Goal: Transaction & Acquisition: Obtain resource

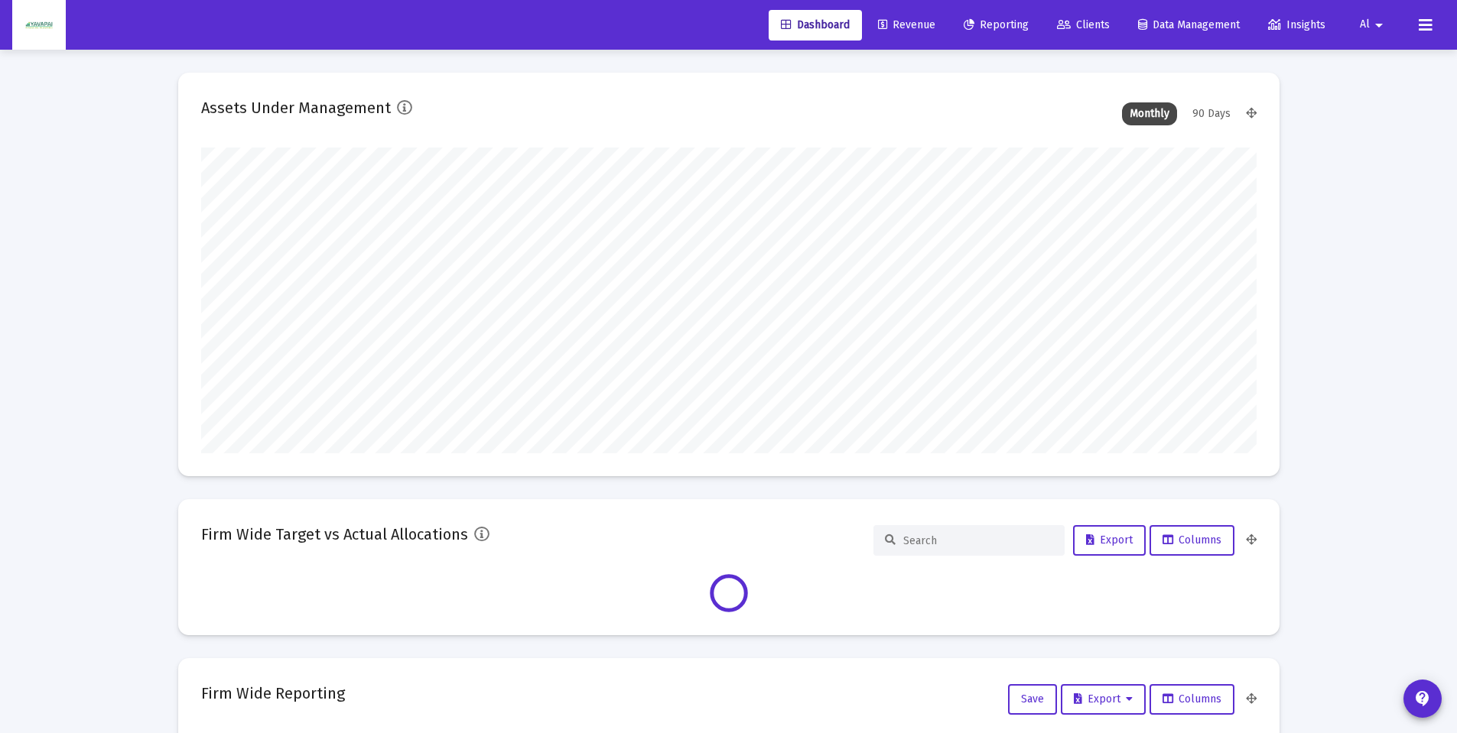
scroll to position [306, 1055]
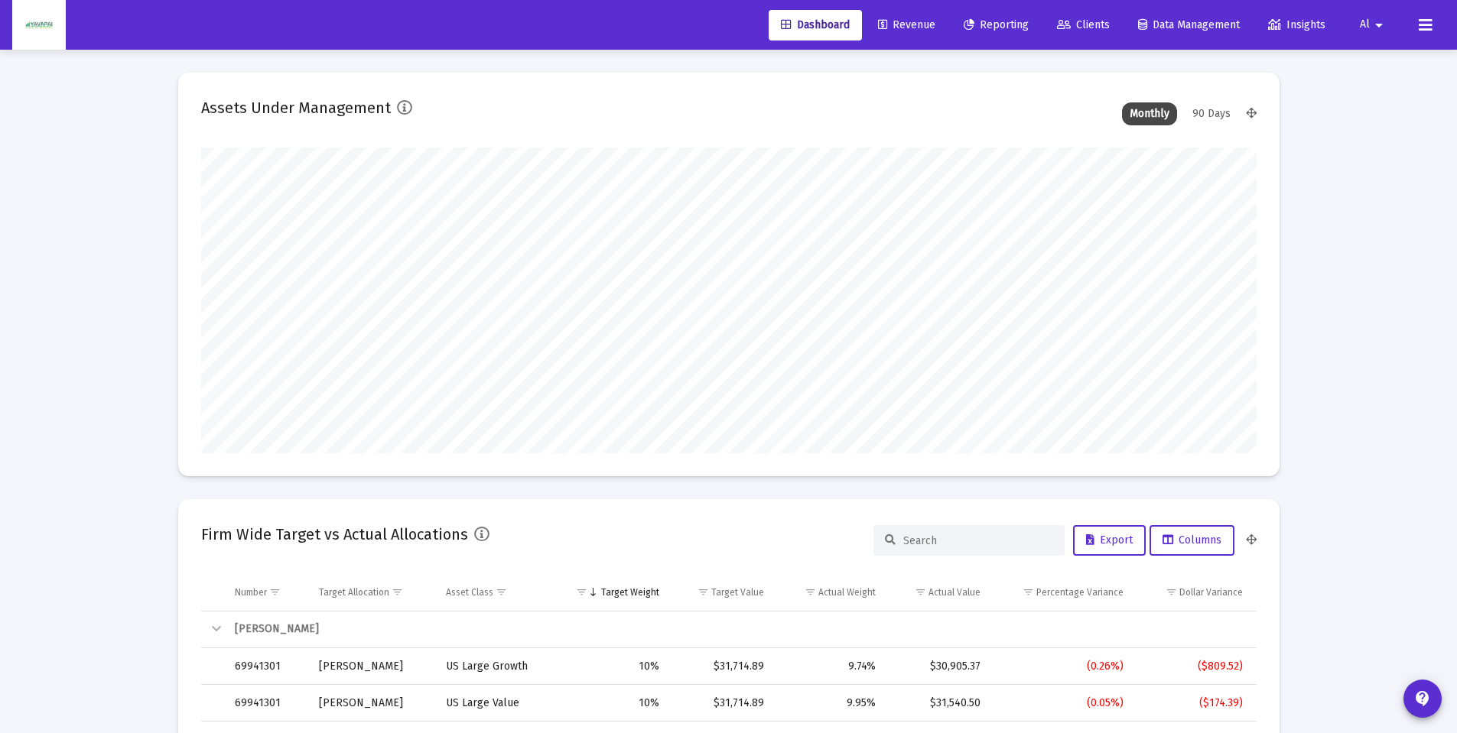
type input "[DATE]"
click at [999, 21] on span "Reporting" at bounding box center [995, 24] width 65 height 13
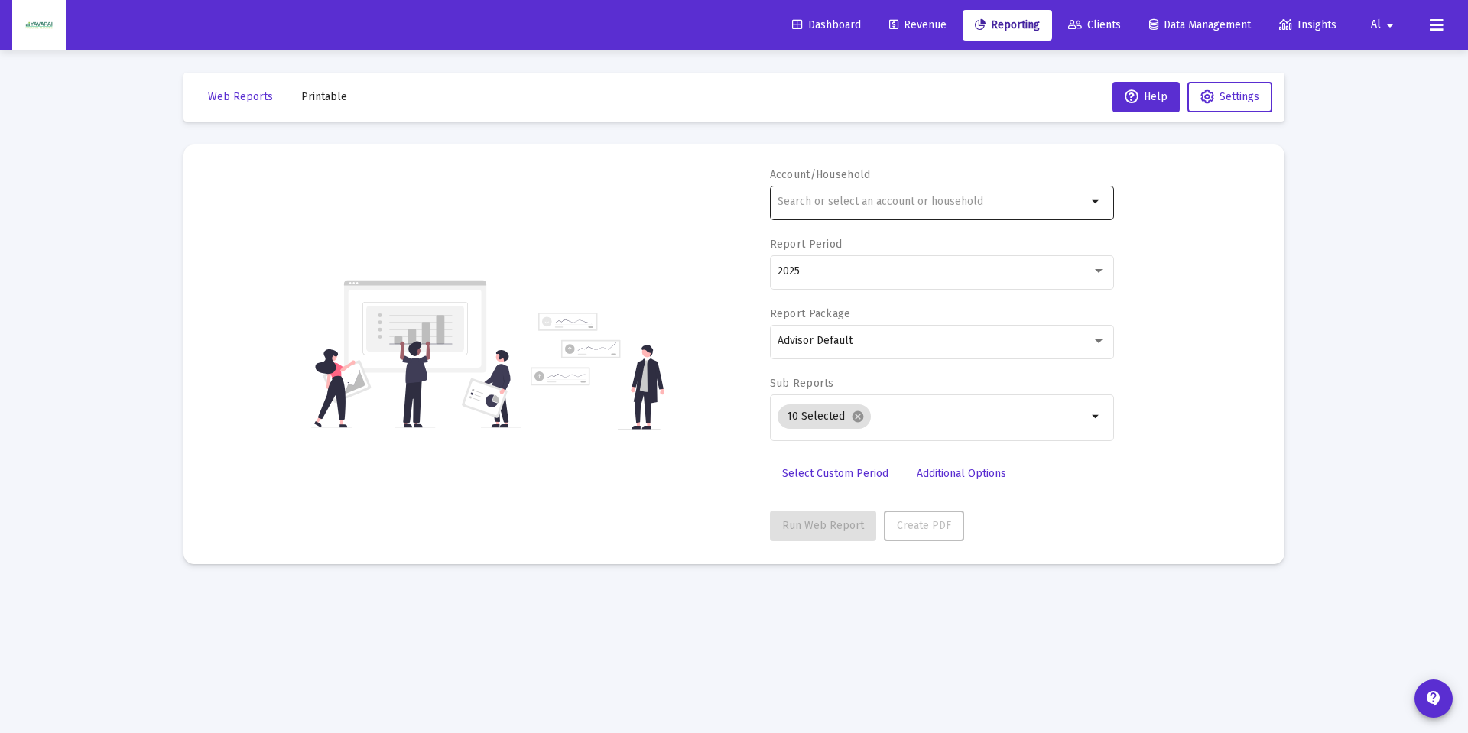
click at [854, 204] on input "text" at bounding box center [933, 202] width 310 height 12
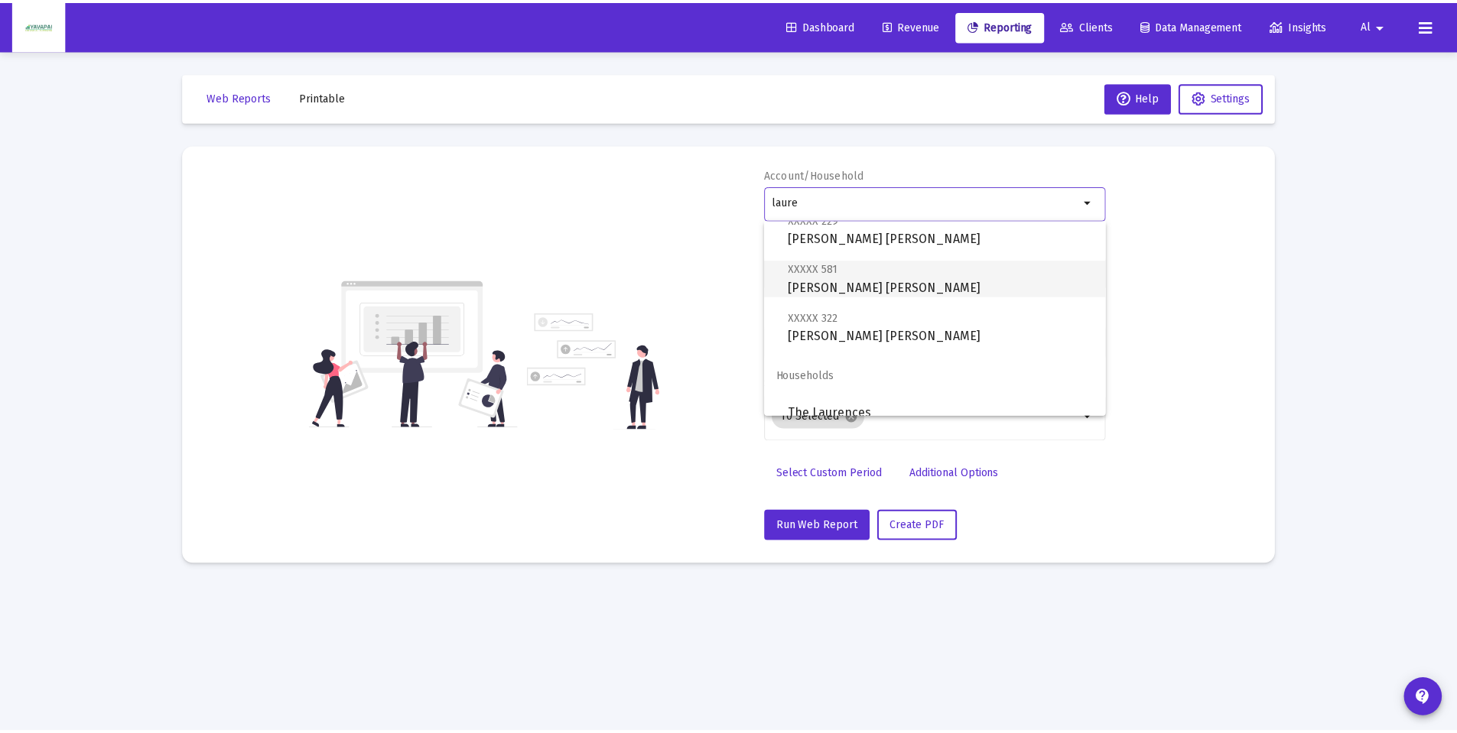
scroll to position [61, 0]
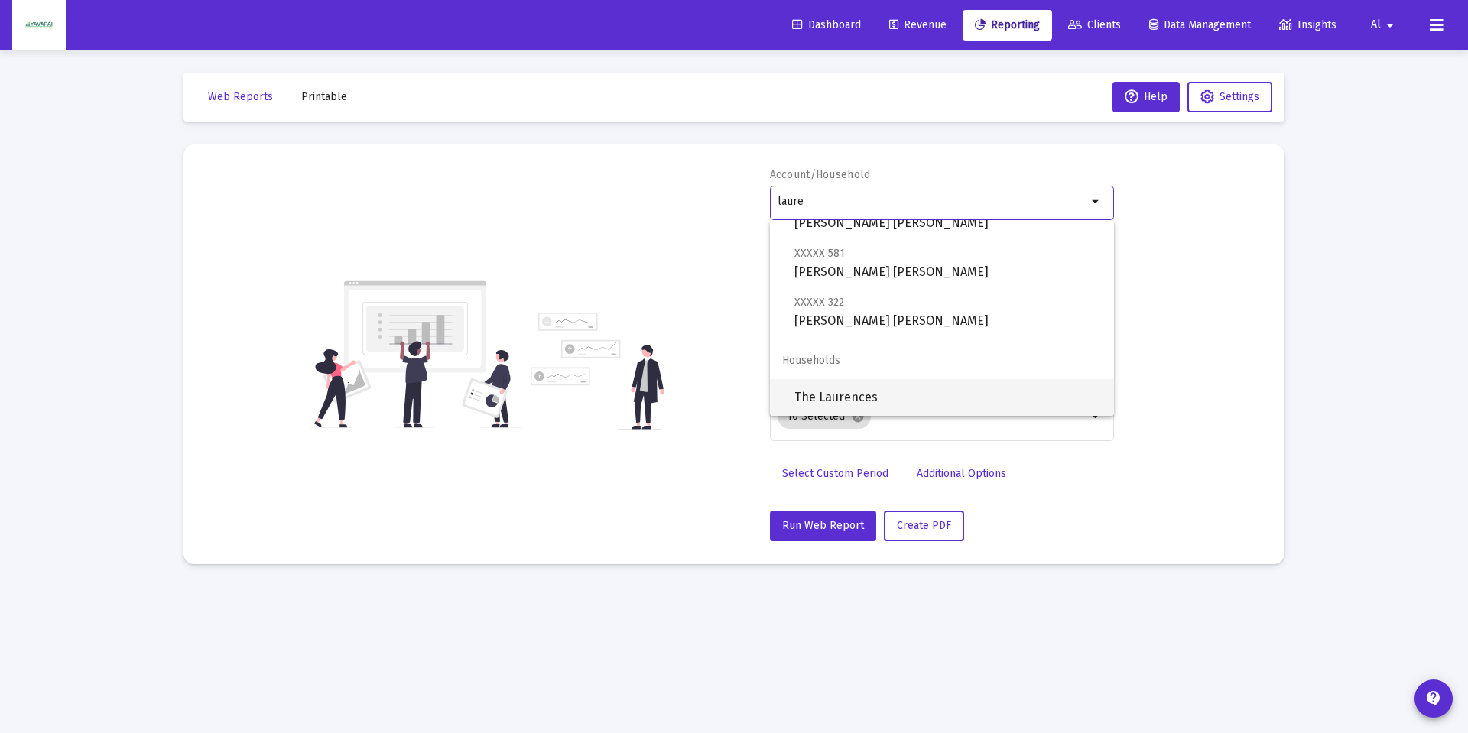
click at [847, 395] on span "The Laurences" at bounding box center [947, 397] width 307 height 37
type input "The Laurences"
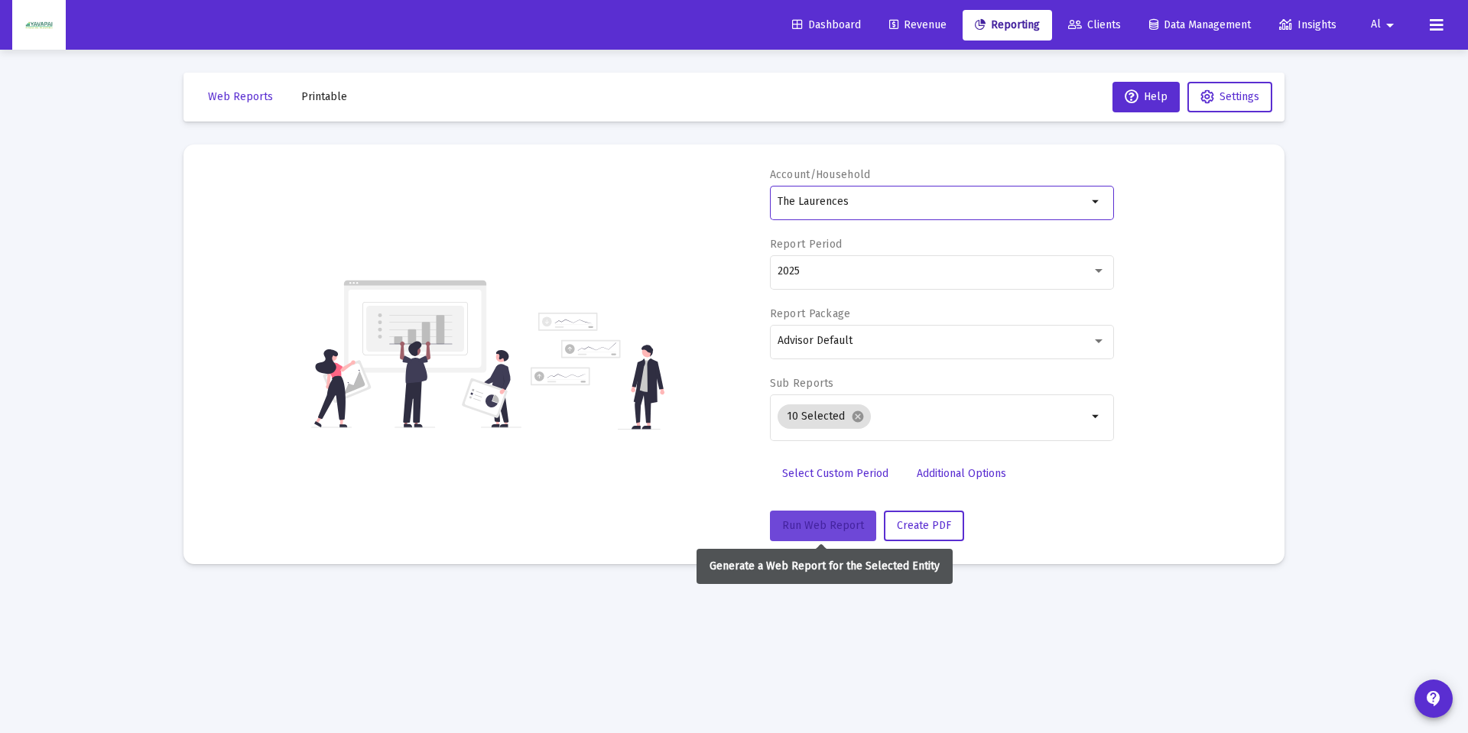
click at [804, 531] on span "Run Web Report" at bounding box center [823, 525] width 82 height 13
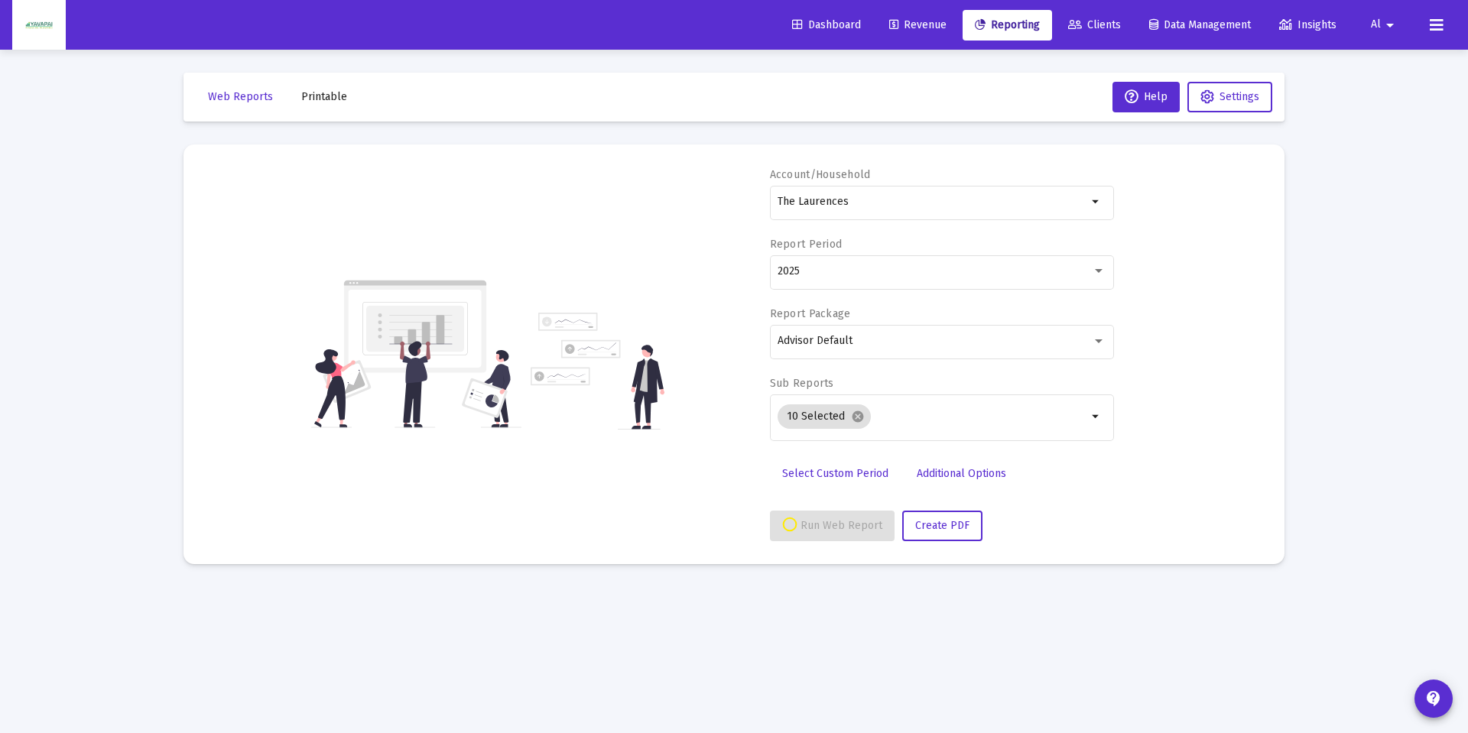
select select "View all"
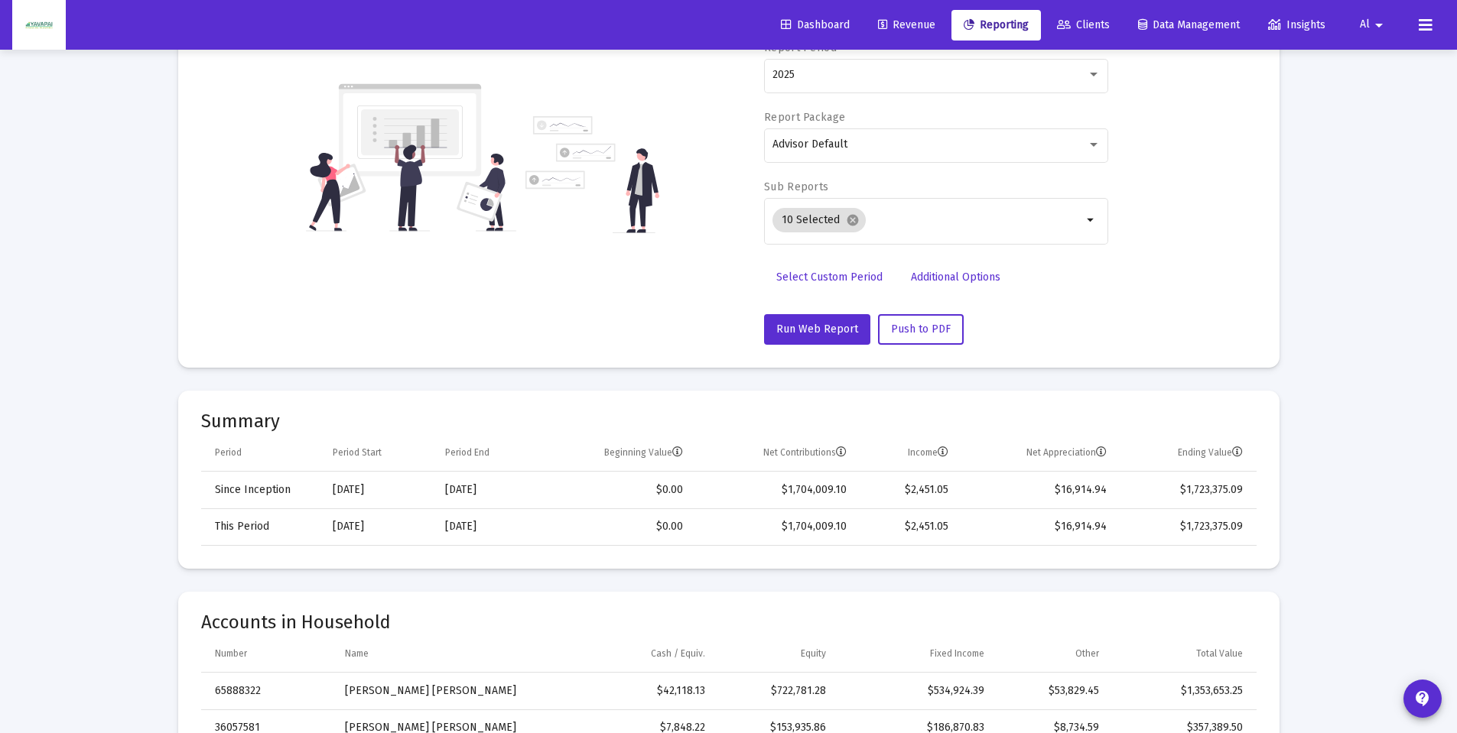
scroll to position [0, 0]
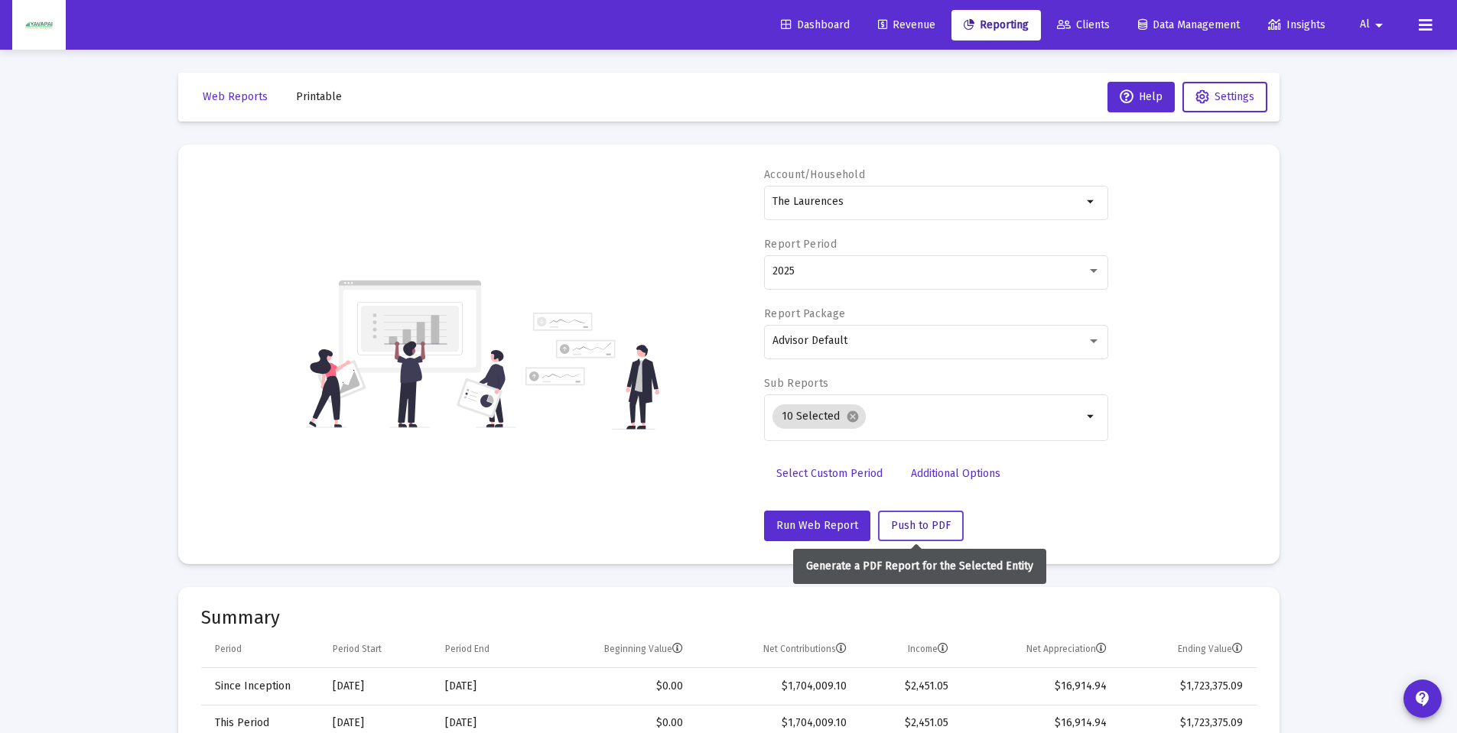
click at [893, 521] on span "Push to PDF" at bounding box center [921, 525] width 60 height 13
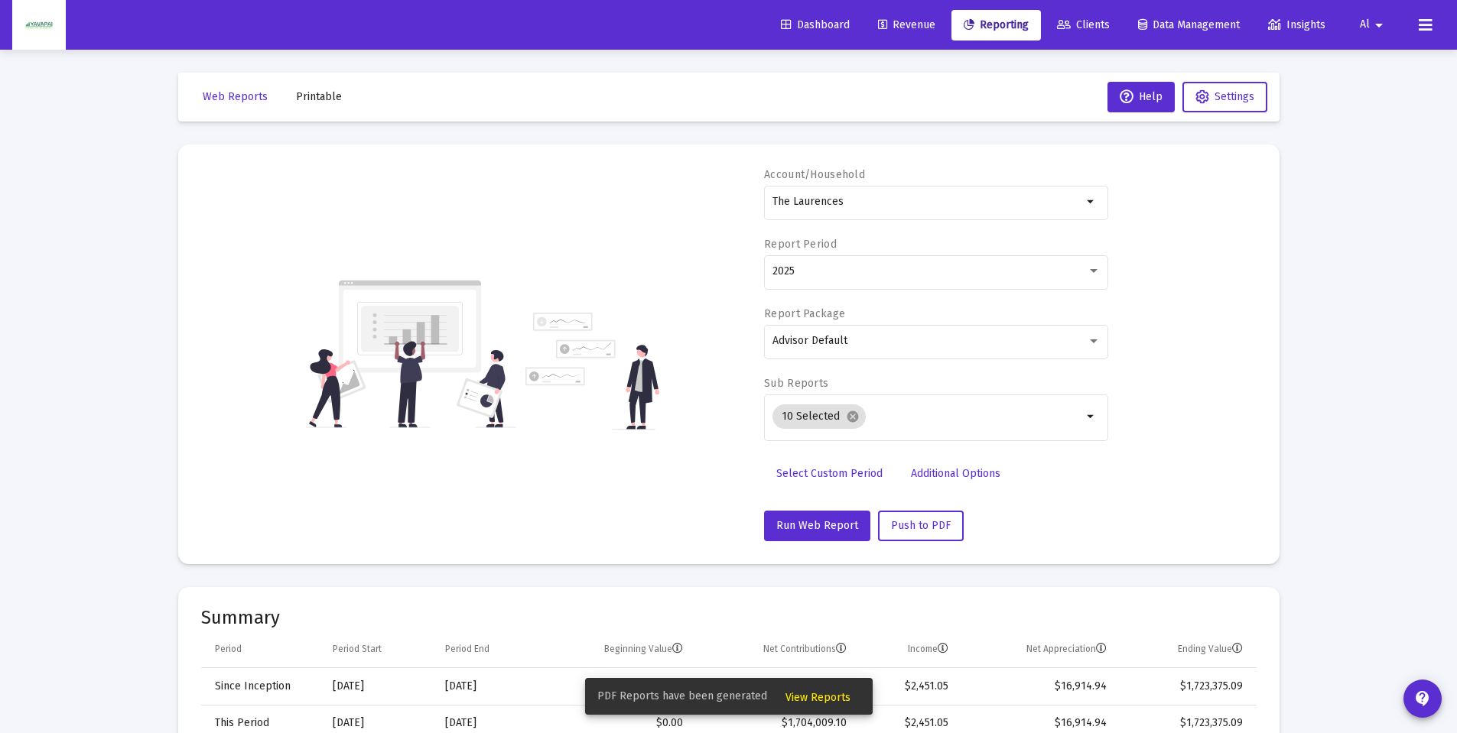
click at [820, 702] on span "View Reports" at bounding box center [817, 697] width 65 height 13
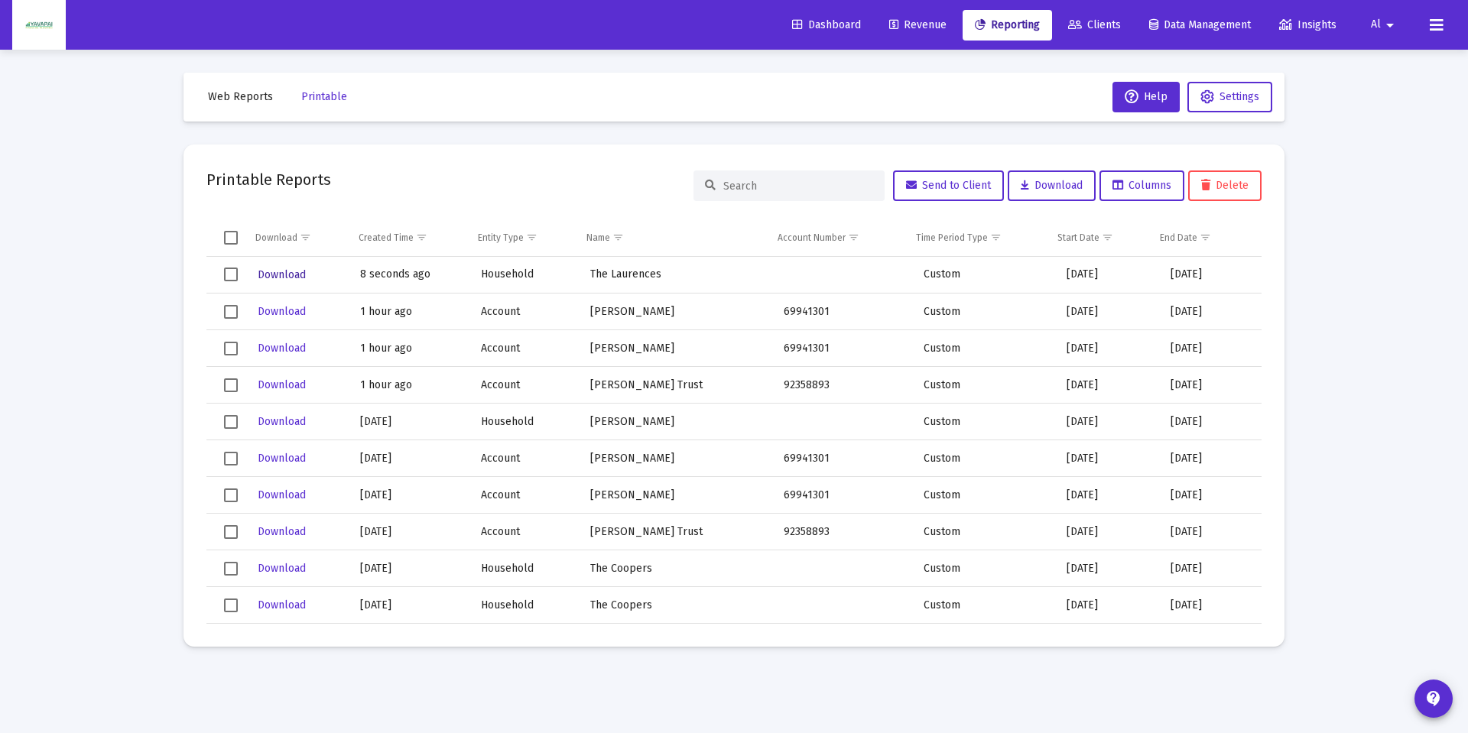
click at [291, 272] on span "Download" at bounding box center [282, 274] width 48 height 13
drag, startPoint x: 236, startPoint y: 95, endPoint x: 263, endPoint y: 111, distance: 31.2
click at [236, 95] on span "Web Reports" at bounding box center [240, 96] width 65 height 13
select select "View all"
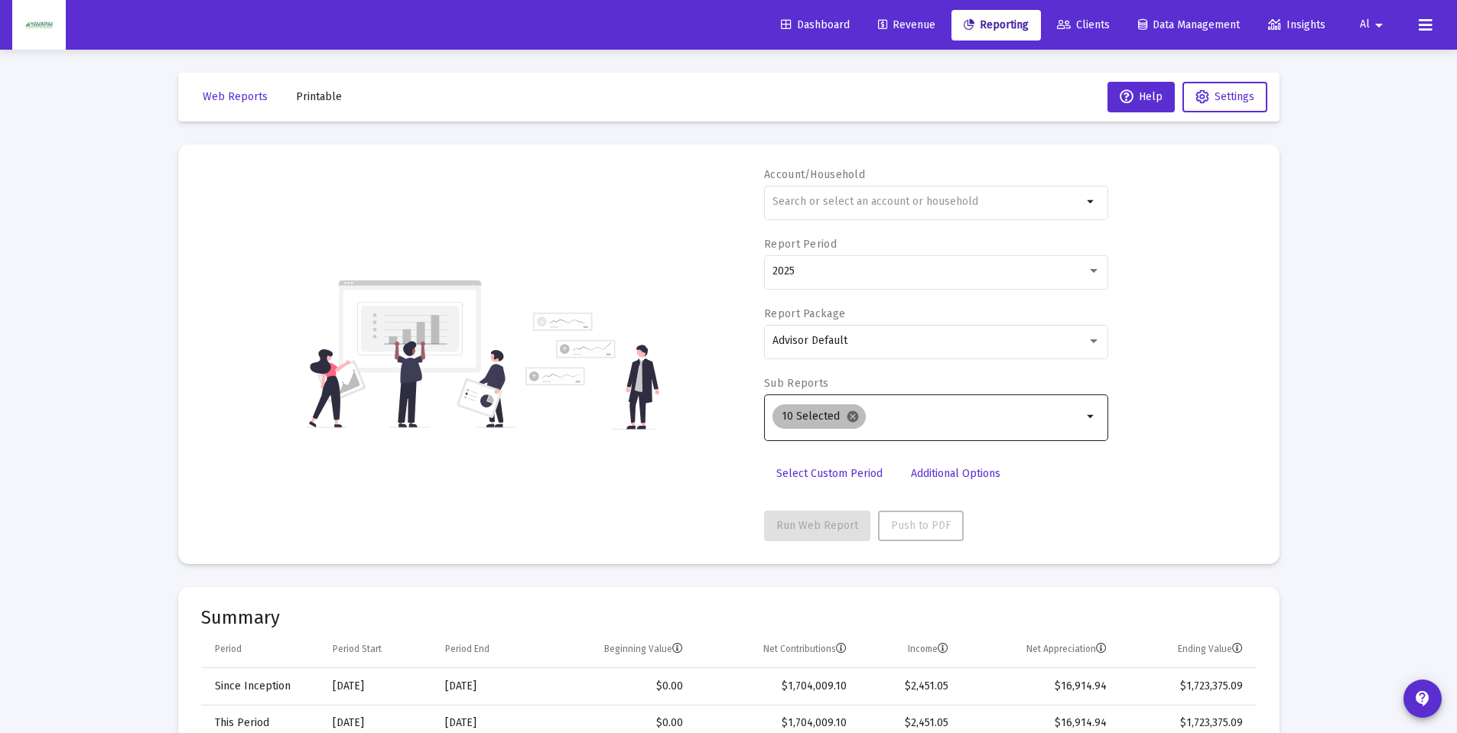
click at [847, 413] on mat-icon "cancel" at bounding box center [853, 417] width 14 height 14
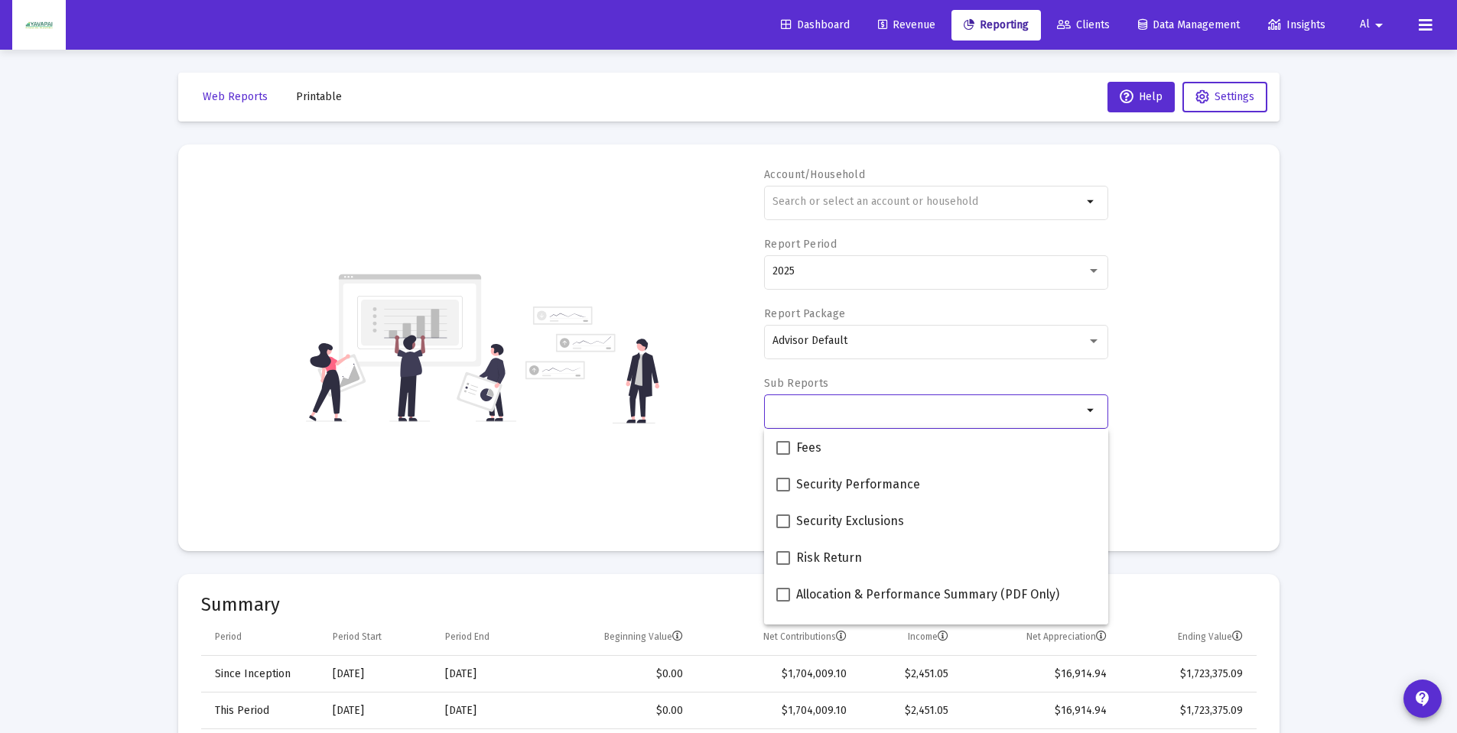
scroll to position [612, 0]
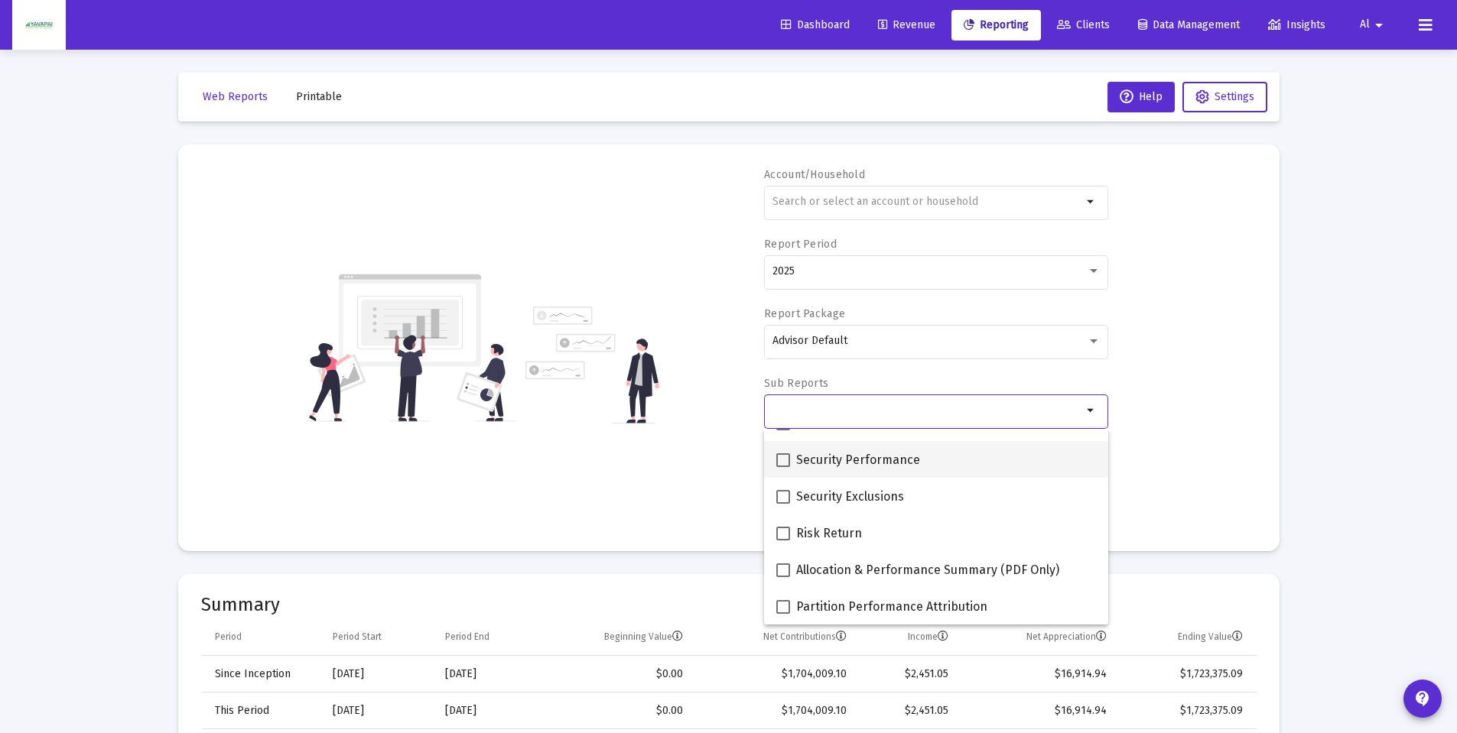
click at [785, 459] on span at bounding box center [783, 460] width 14 height 14
click at [783, 467] on input "Security Performance" at bounding box center [782, 467] width 1 height 1
checkbox input "true"
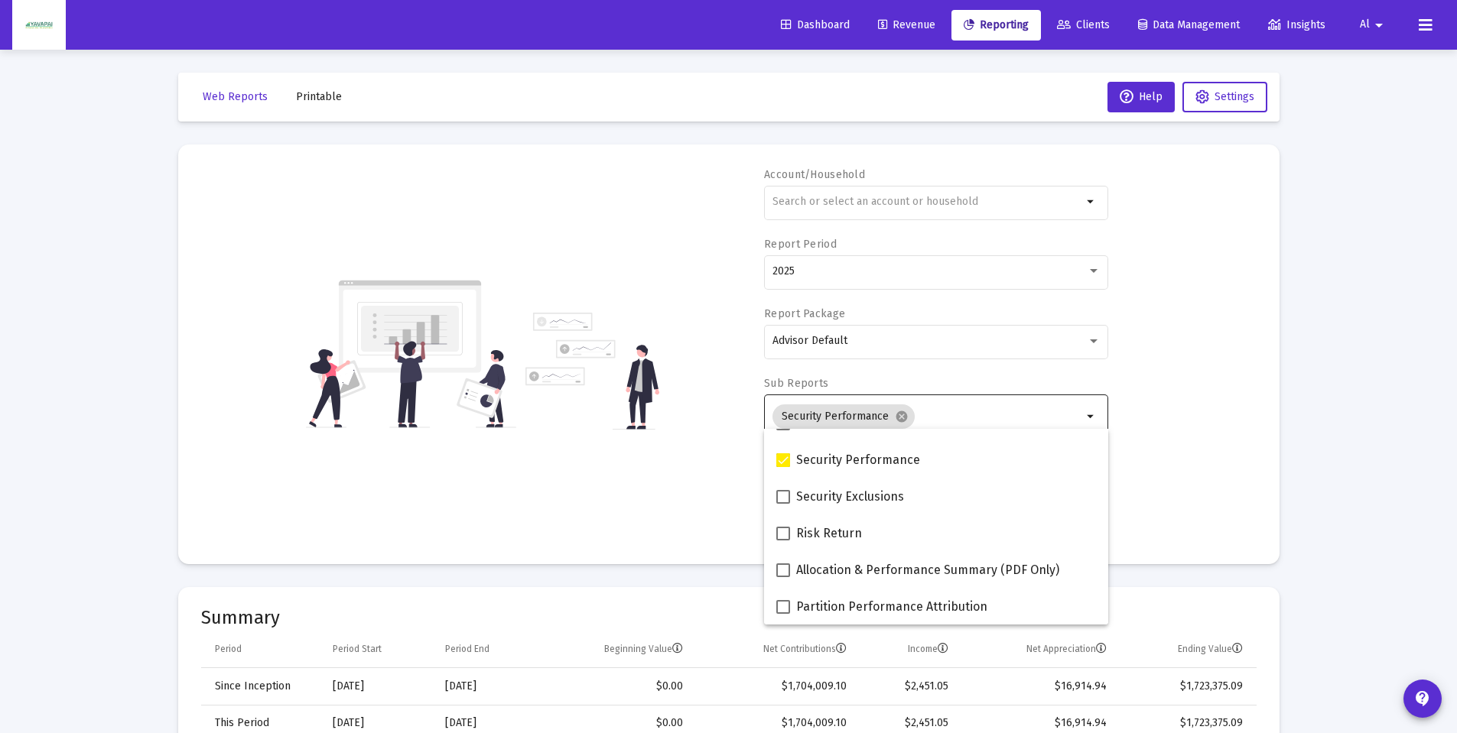
click at [1156, 451] on div "Account/Household arrow_drop_down Report Period 2025 Report Package Advisor Def…" at bounding box center [728, 354] width 1055 height 374
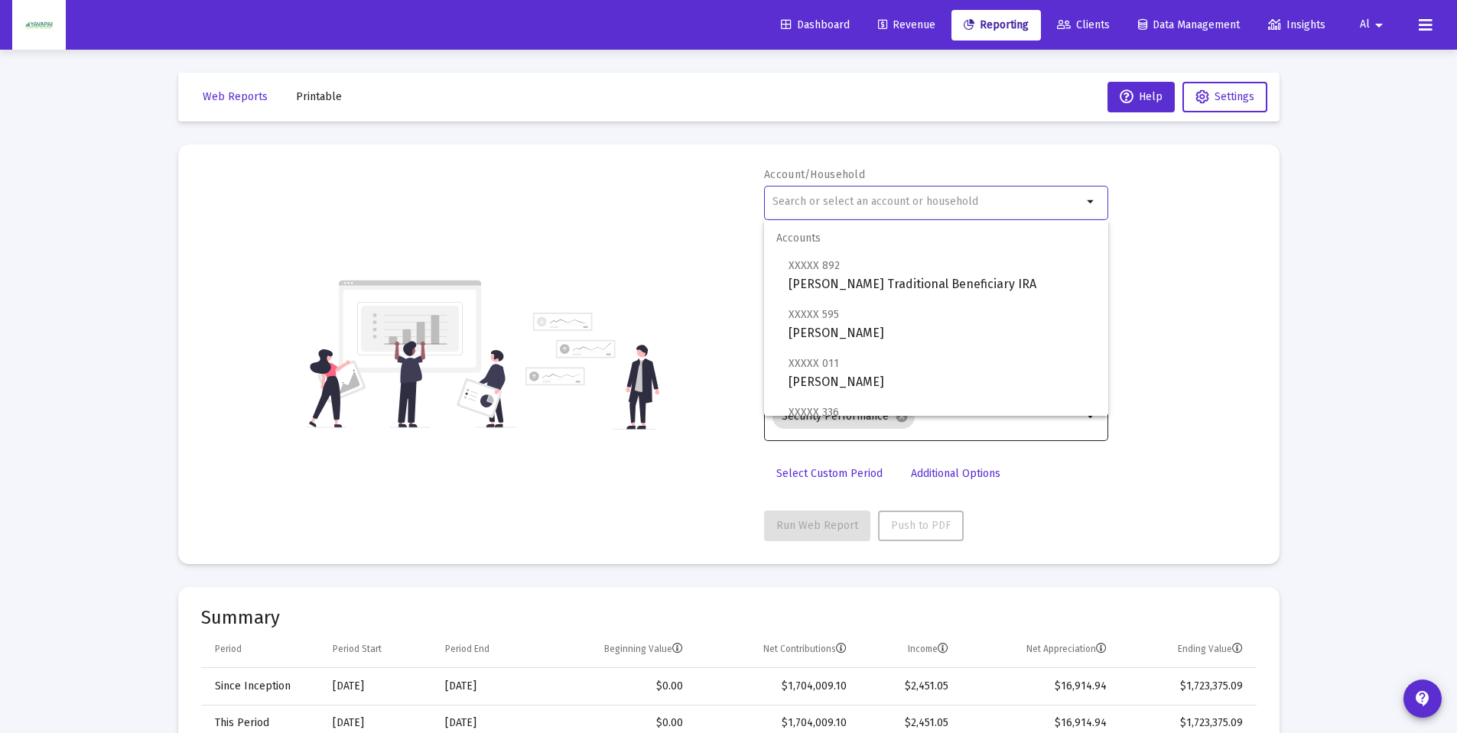
click at [822, 202] on input "text" at bounding box center [927, 202] width 310 height 12
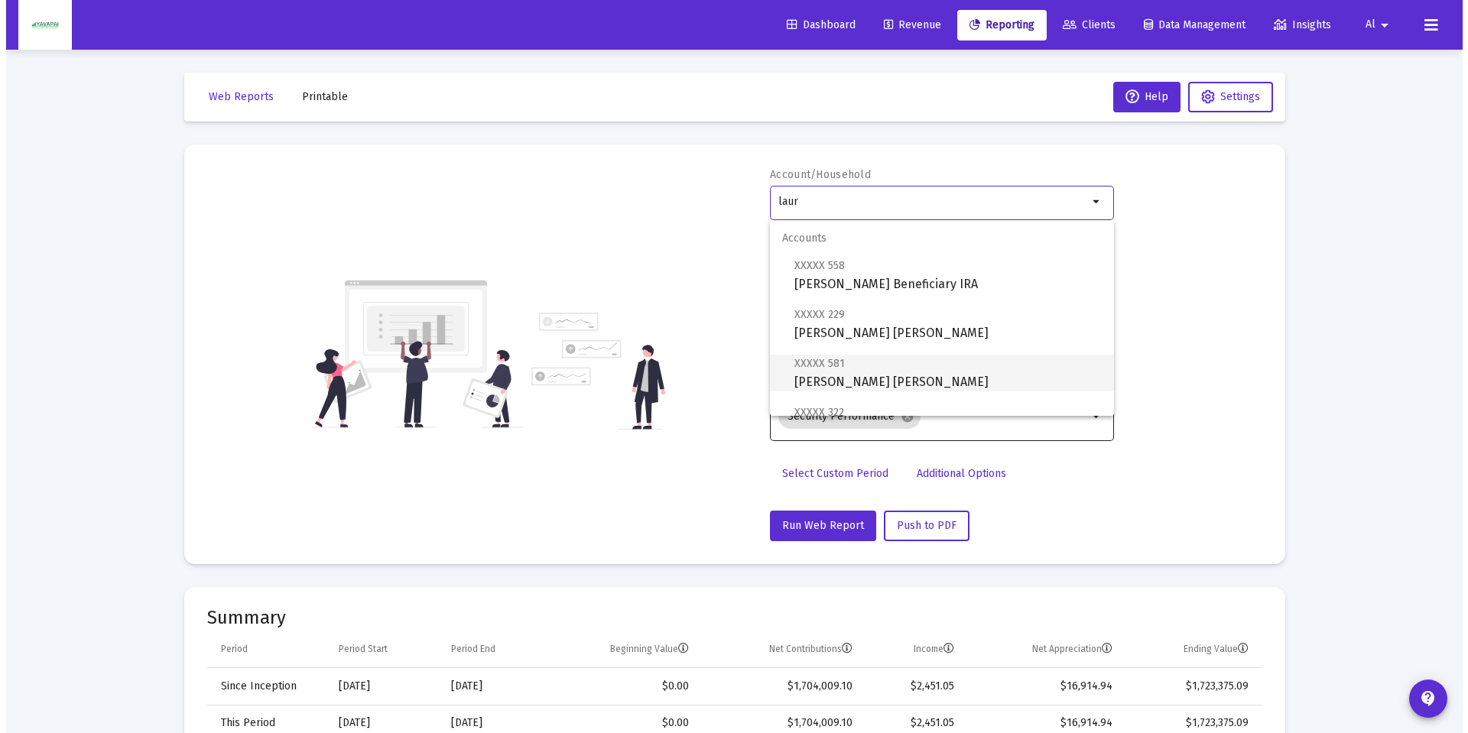
scroll to position [147, 0]
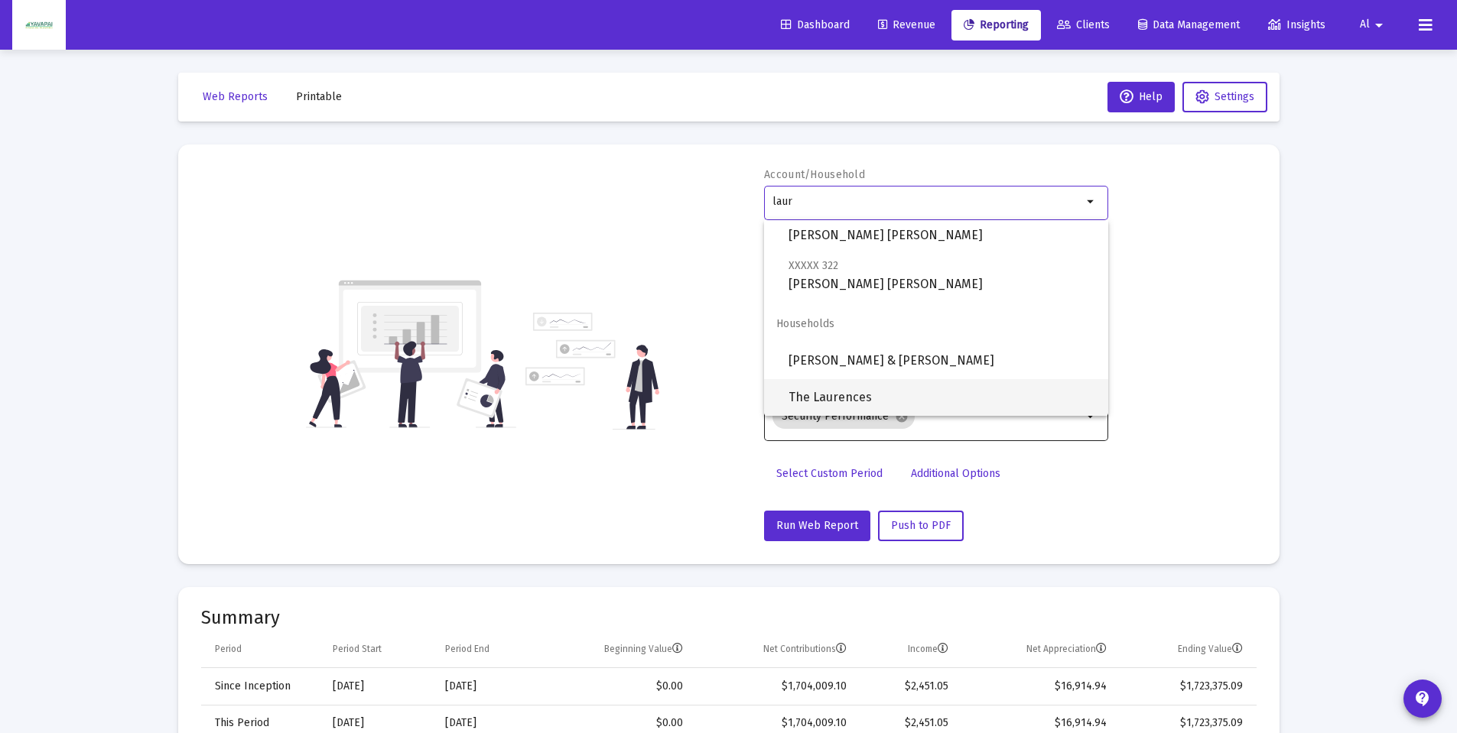
click at [864, 393] on span "The Laurences" at bounding box center [941, 397] width 307 height 37
type input "The Laurences"
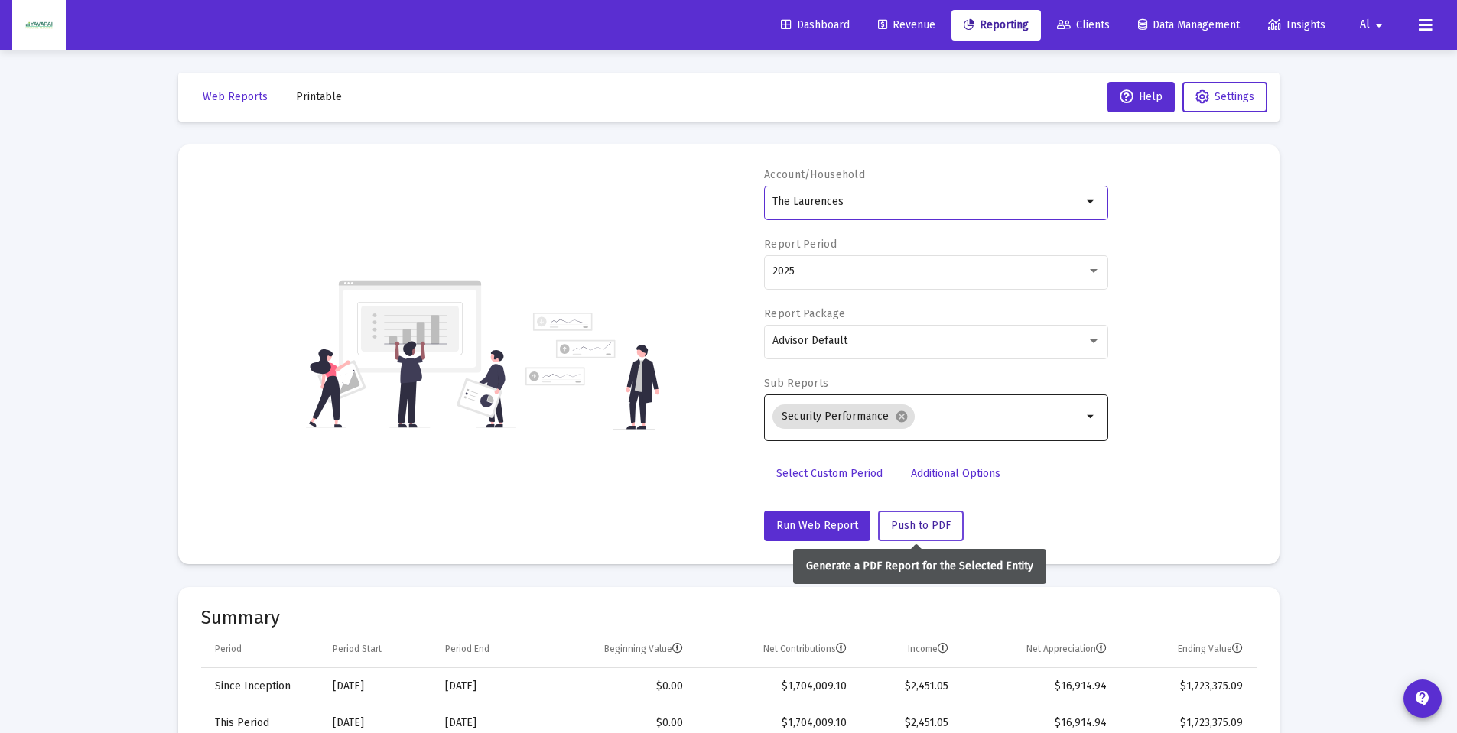
click at [928, 520] on span "Push to PDF" at bounding box center [921, 525] width 60 height 13
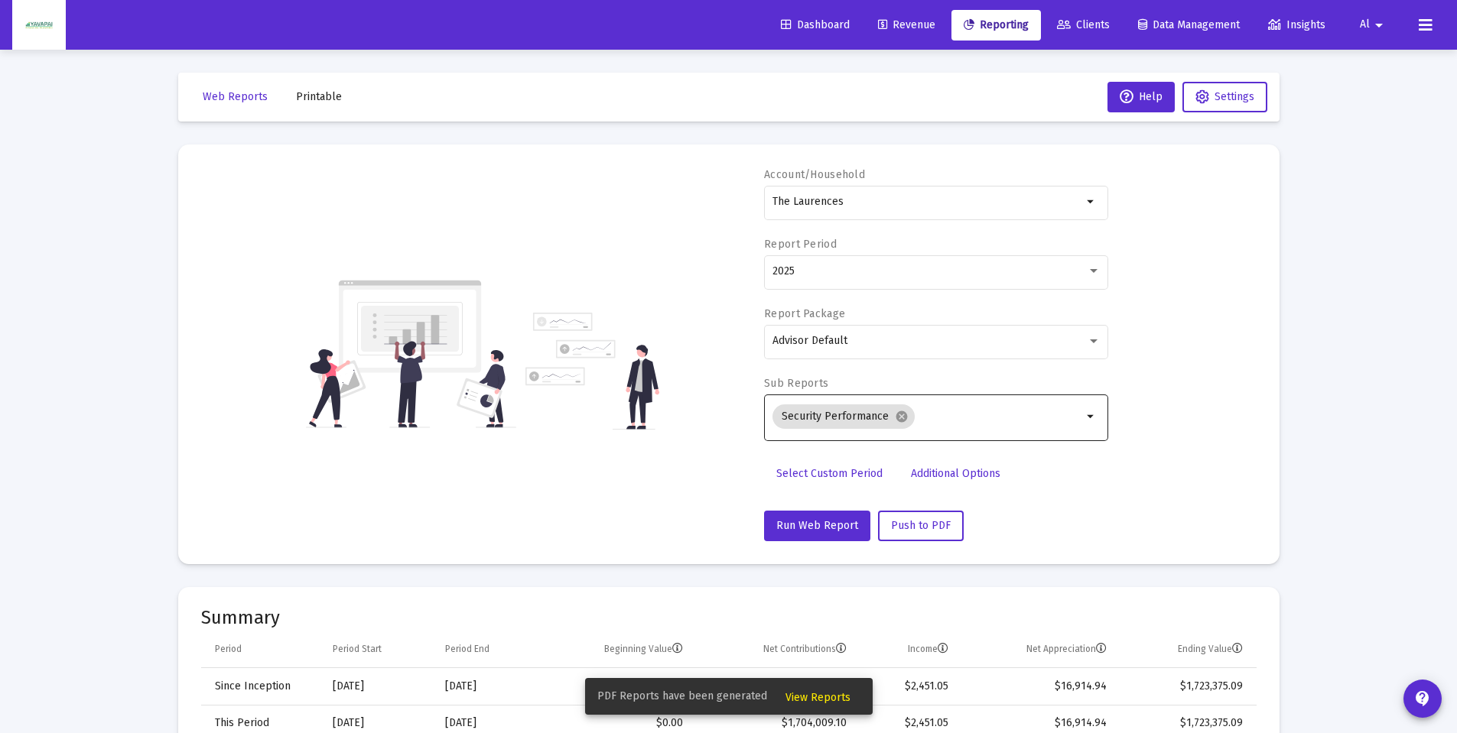
click at [836, 697] on span "View Reports" at bounding box center [817, 697] width 65 height 13
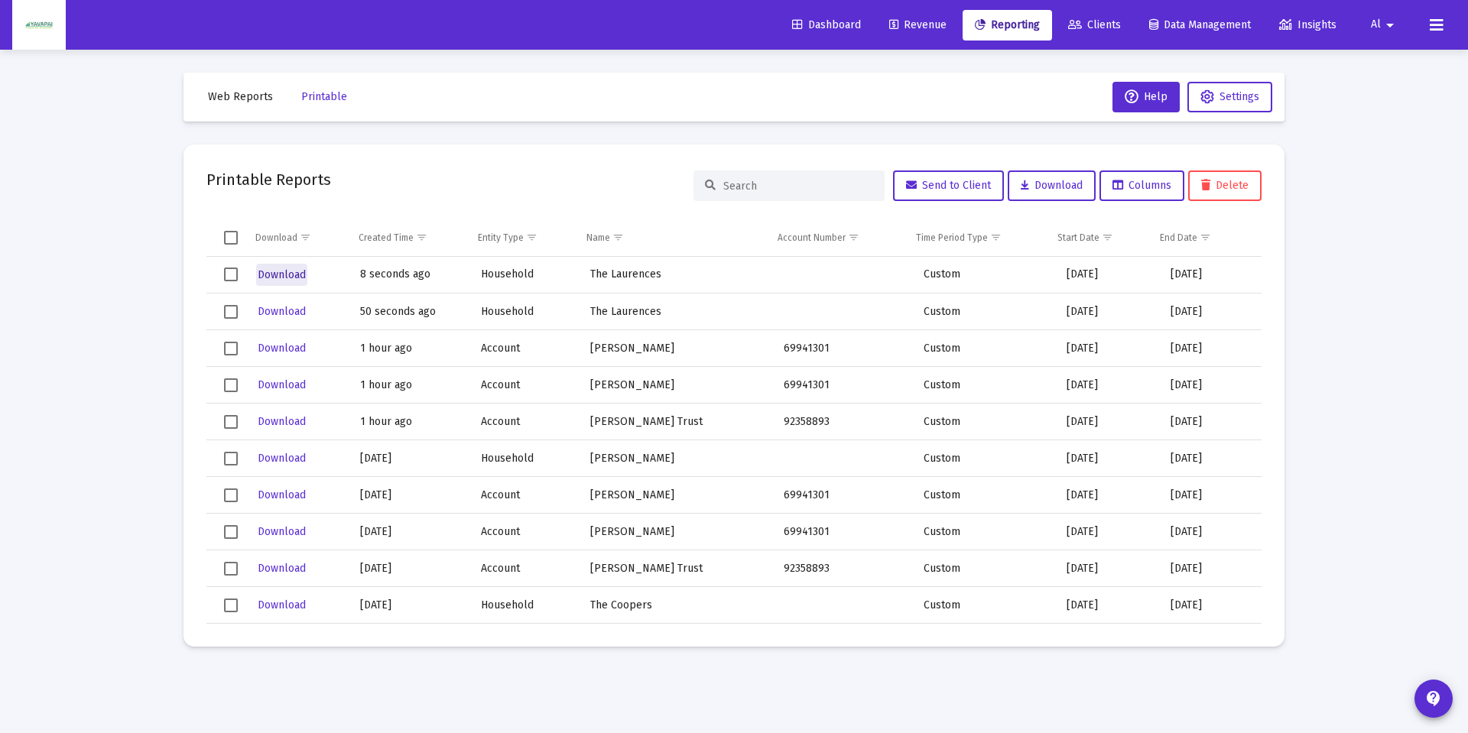
click at [281, 271] on span "Download" at bounding box center [282, 274] width 48 height 13
